Goal: Information Seeking & Learning: Learn about a topic

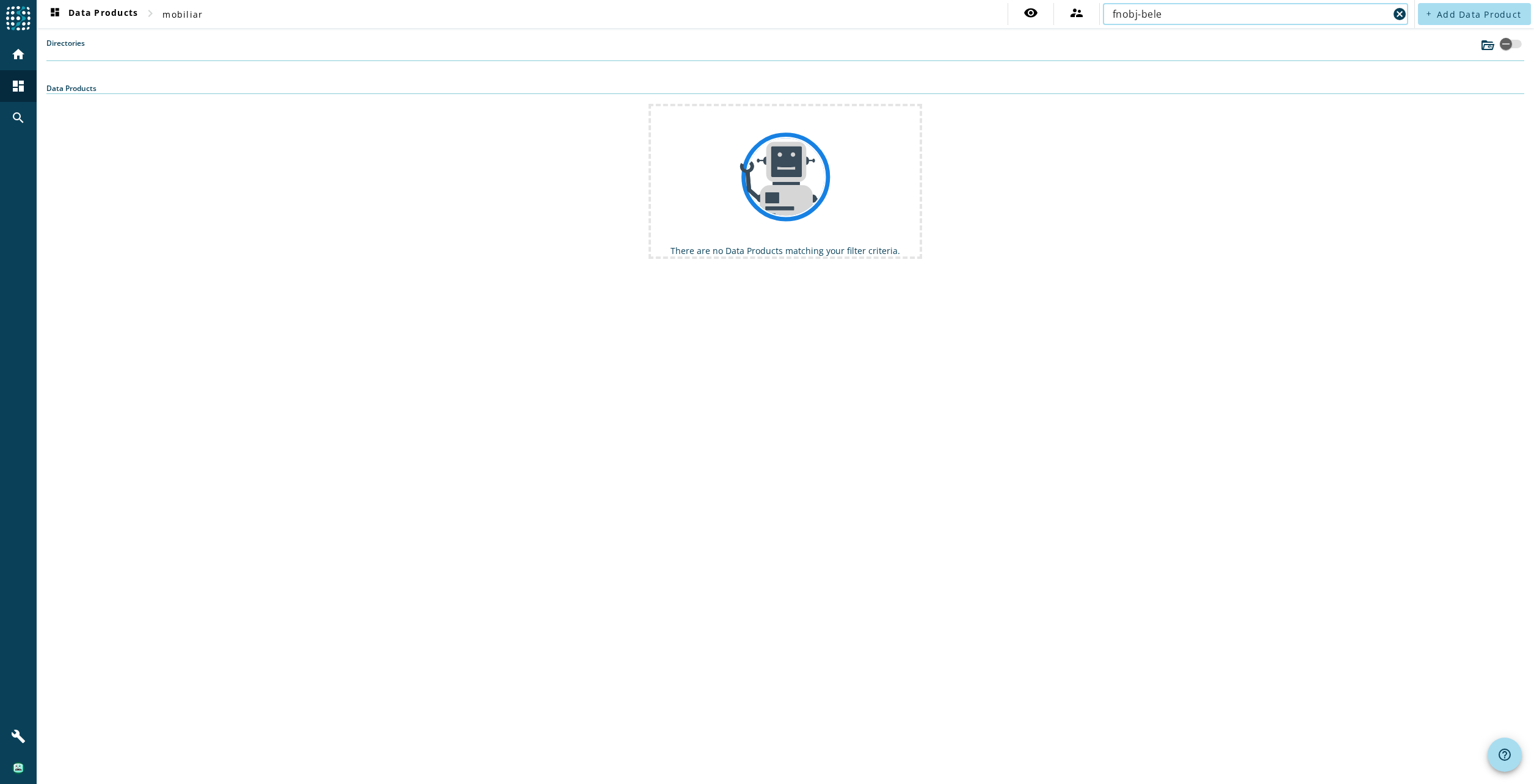
click at [1113, 19] on div "fnobj-bele cancel" at bounding box center [1255, 14] width 306 height 22
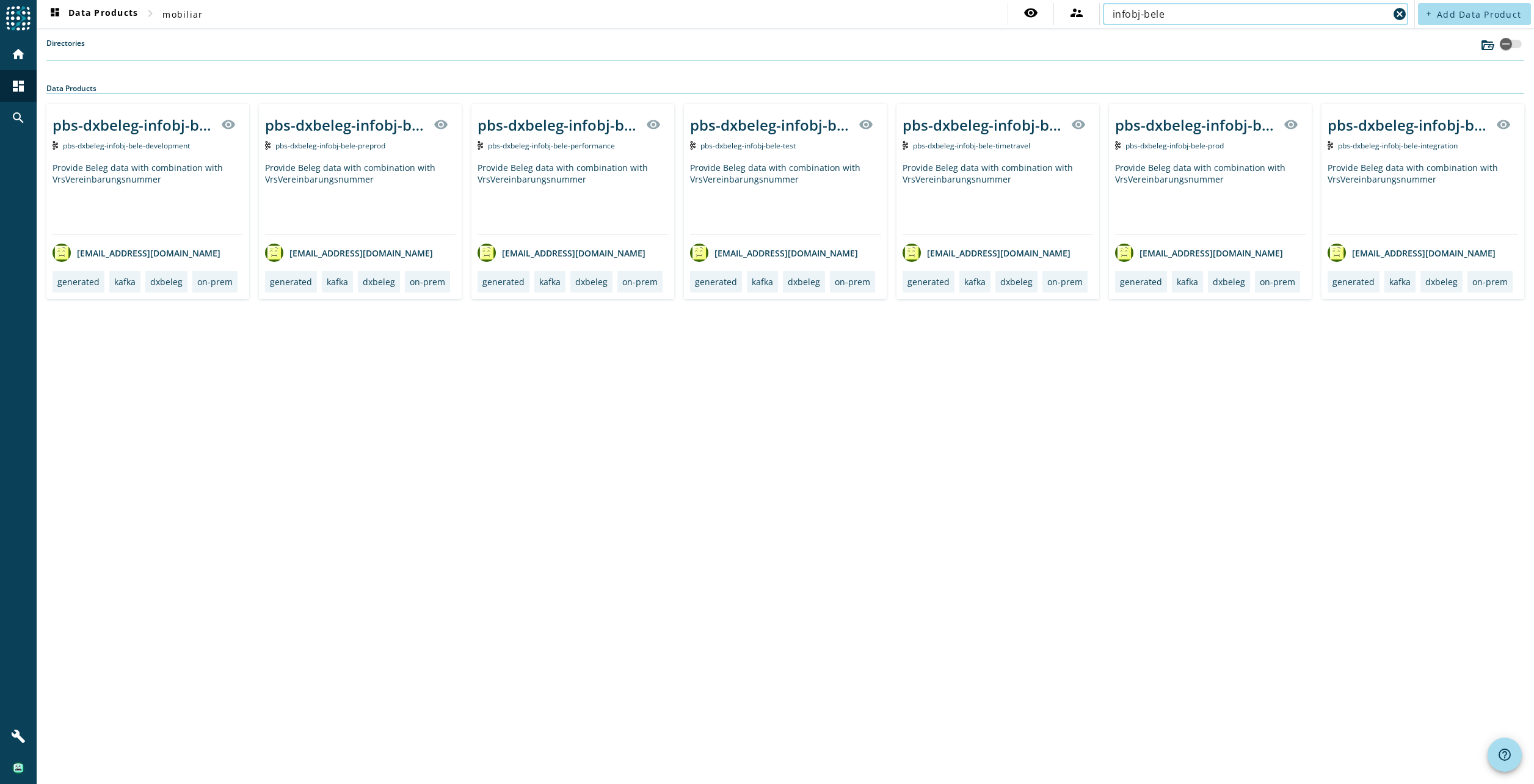
type input "infobj-bele"
click at [386, 181] on div "Provide Beleg data with combination with VrsVereinbarungsnummer" at bounding box center [360, 198] width 190 height 72
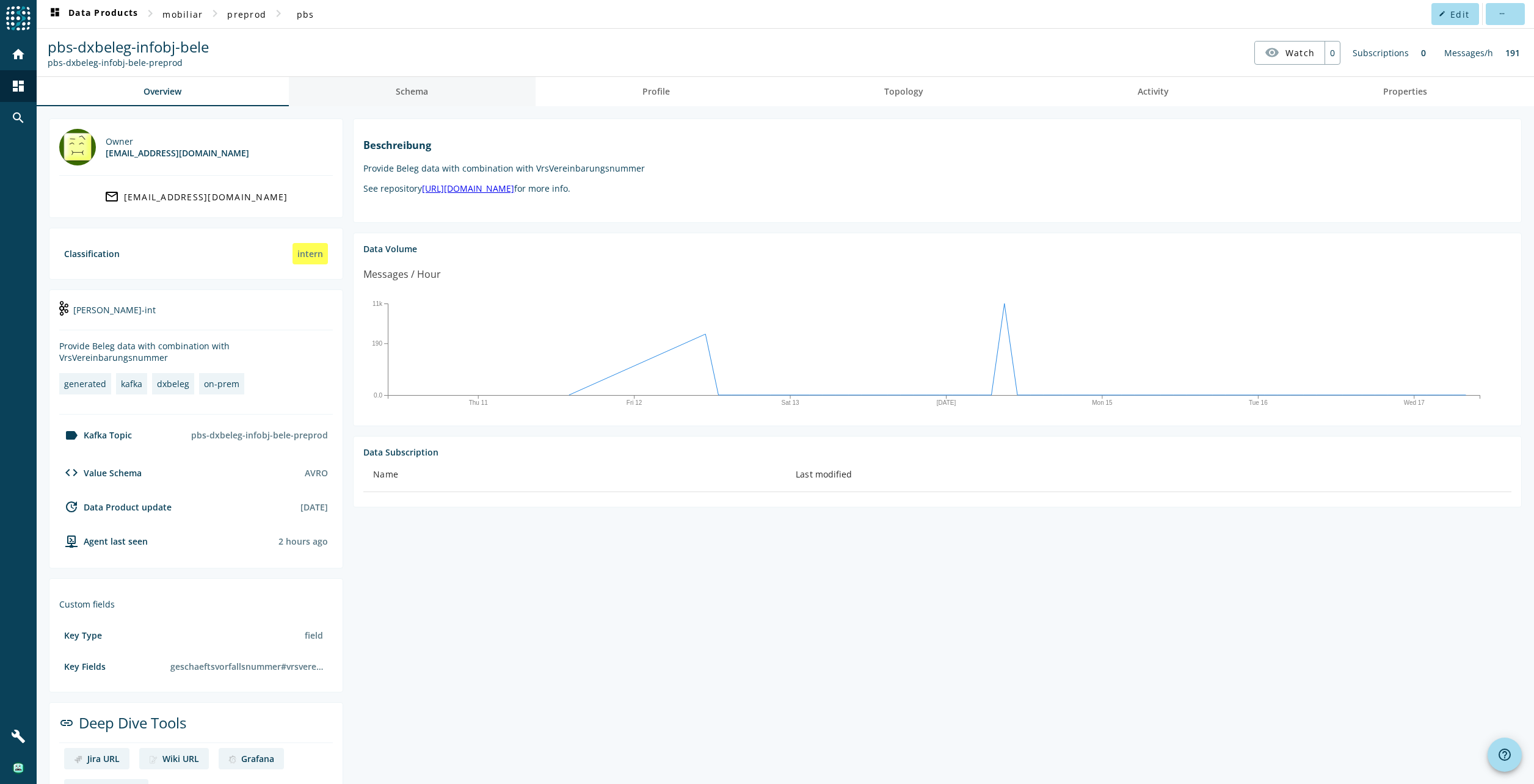
click at [409, 92] on span "Schema" at bounding box center [412, 91] width 32 height 8
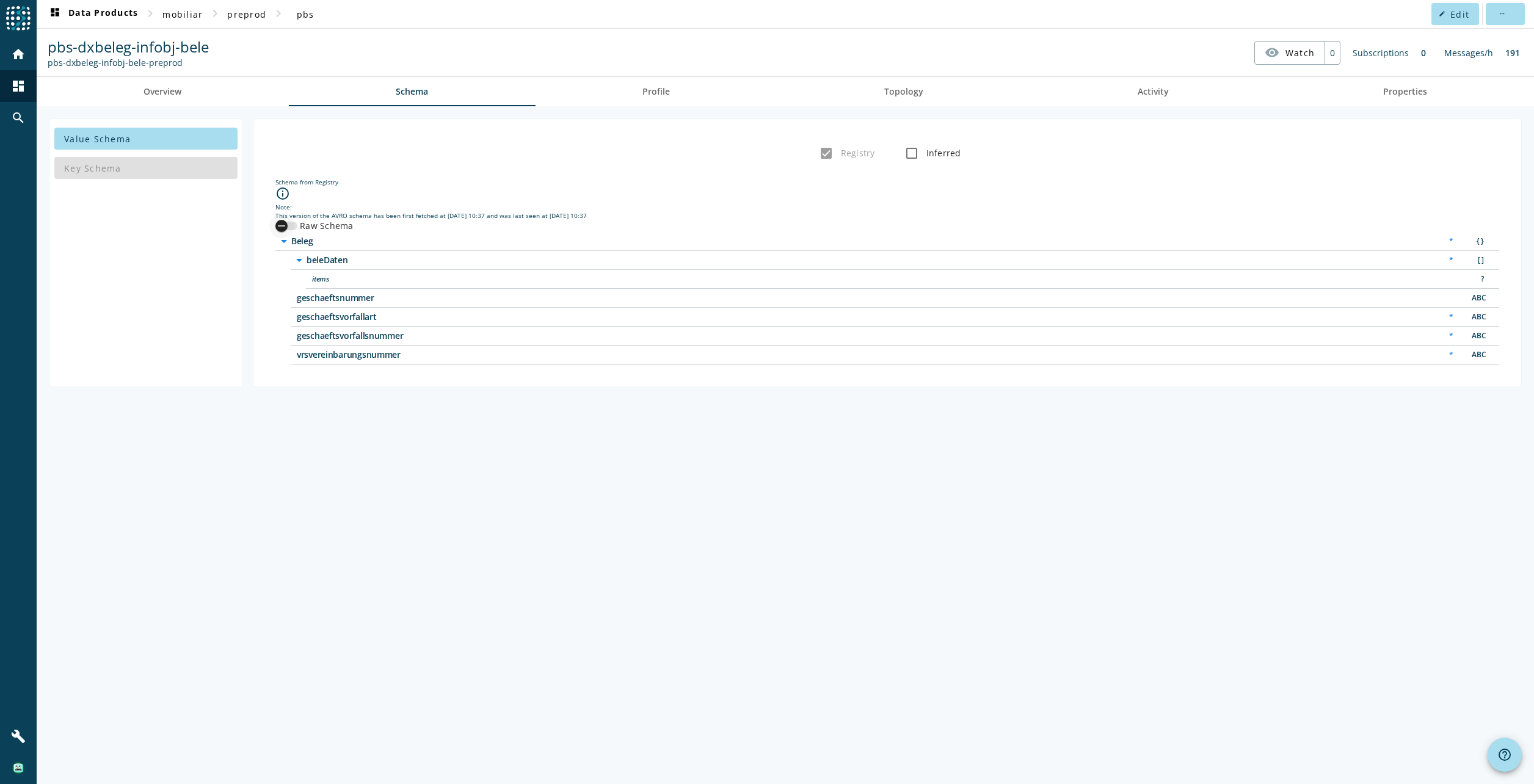
click at [293, 225] on div "button" at bounding box center [282, 226] width 25 height 24
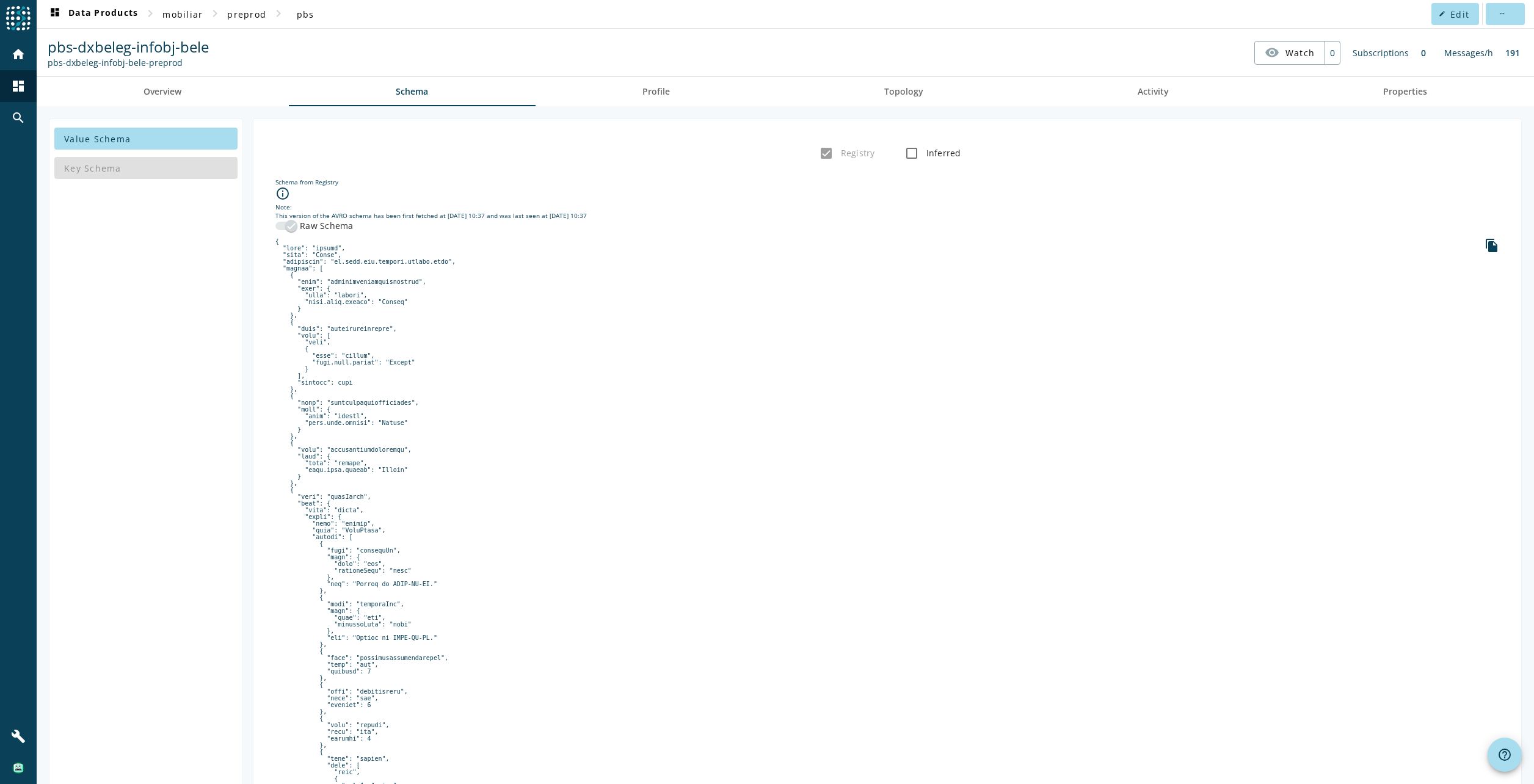
click at [339, 520] on pre at bounding box center [887, 741] width 1224 height 1008
drag, startPoint x: 339, startPoint y: 520, endPoint x: 500, endPoint y: 521, distance: 161.0
click at [500, 521] on pre at bounding box center [887, 741] width 1224 height 1008
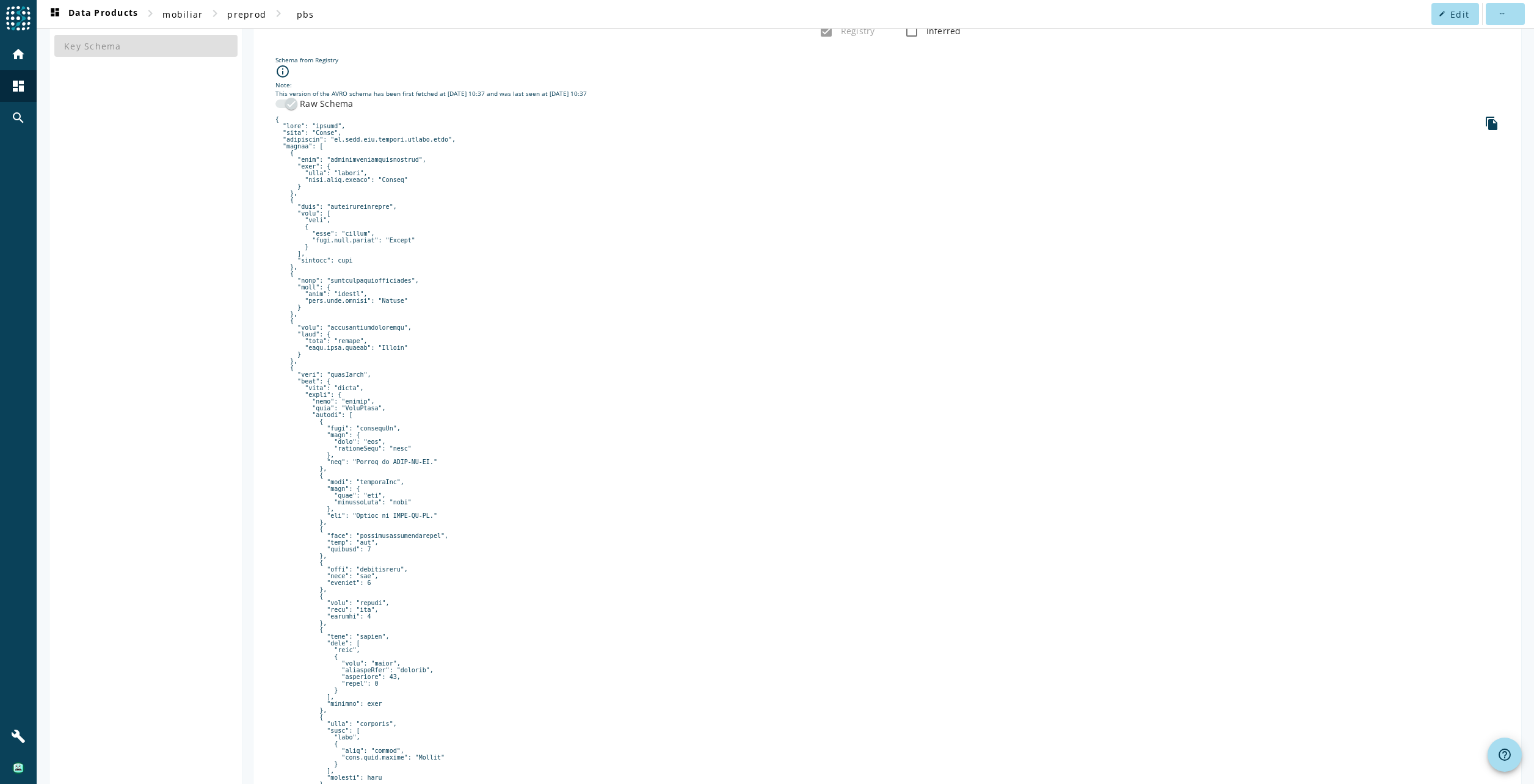
click at [355, 436] on pre at bounding box center [887, 620] width 1224 height 1008
drag, startPoint x: 355, startPoint y: 436, endPoint x: 545, endPoint y: 415, distance: 191.2
click at [545, 415] on pre at bounding box center [887, 620] width 1224 height 1008
